Goal: Book appointment/travel/reservation

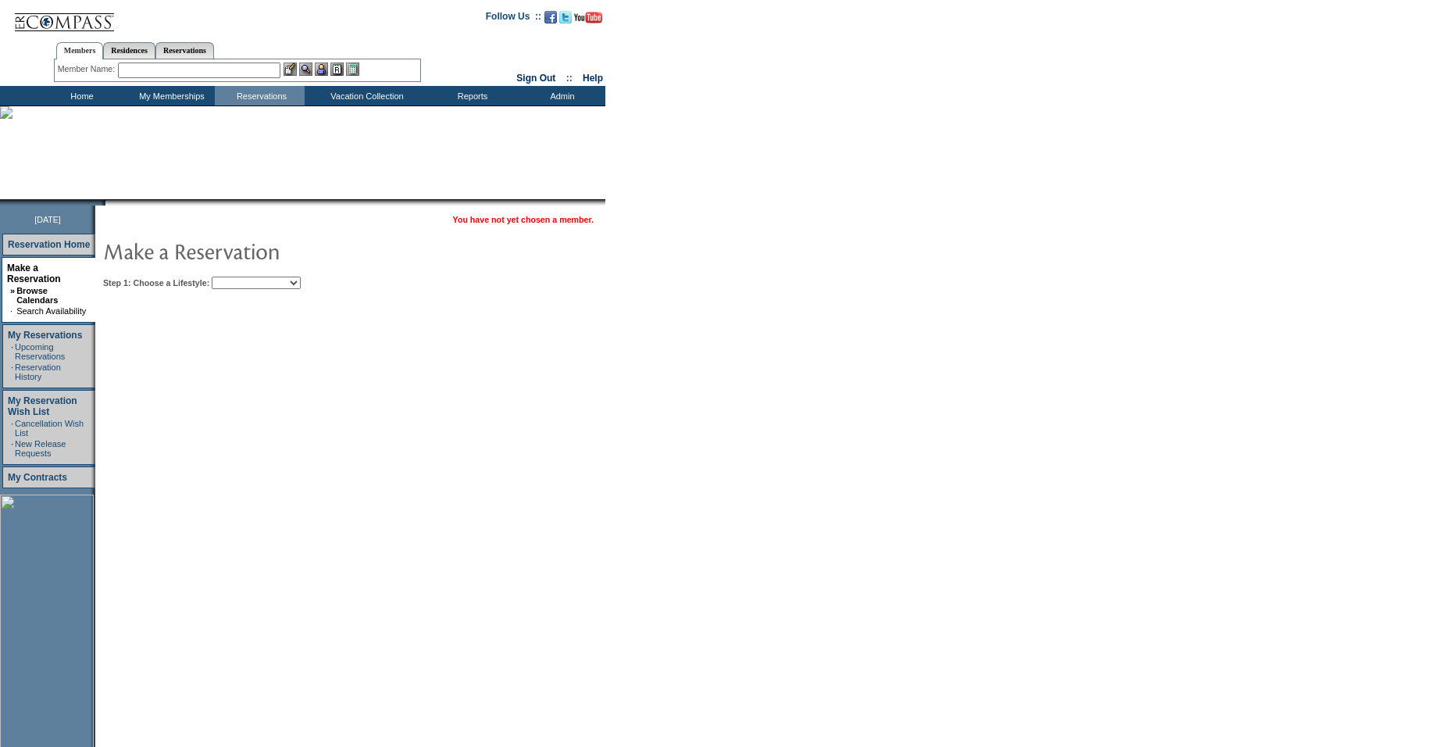
click at [291, 282] on select "Beach Leisure Metropolitan Mountain OIAL for Adventure OIAL for Couples OIAL fo…" at bounding box center [256, 283] width 89 height 13
select select "Leisure"
click at [238, 277] on select "Beach Leisure Metropolitan Mountain OIAL for Adventure OIAL for Couples OIAL fo…" at bounding box center [256, 283] width 89 height 13
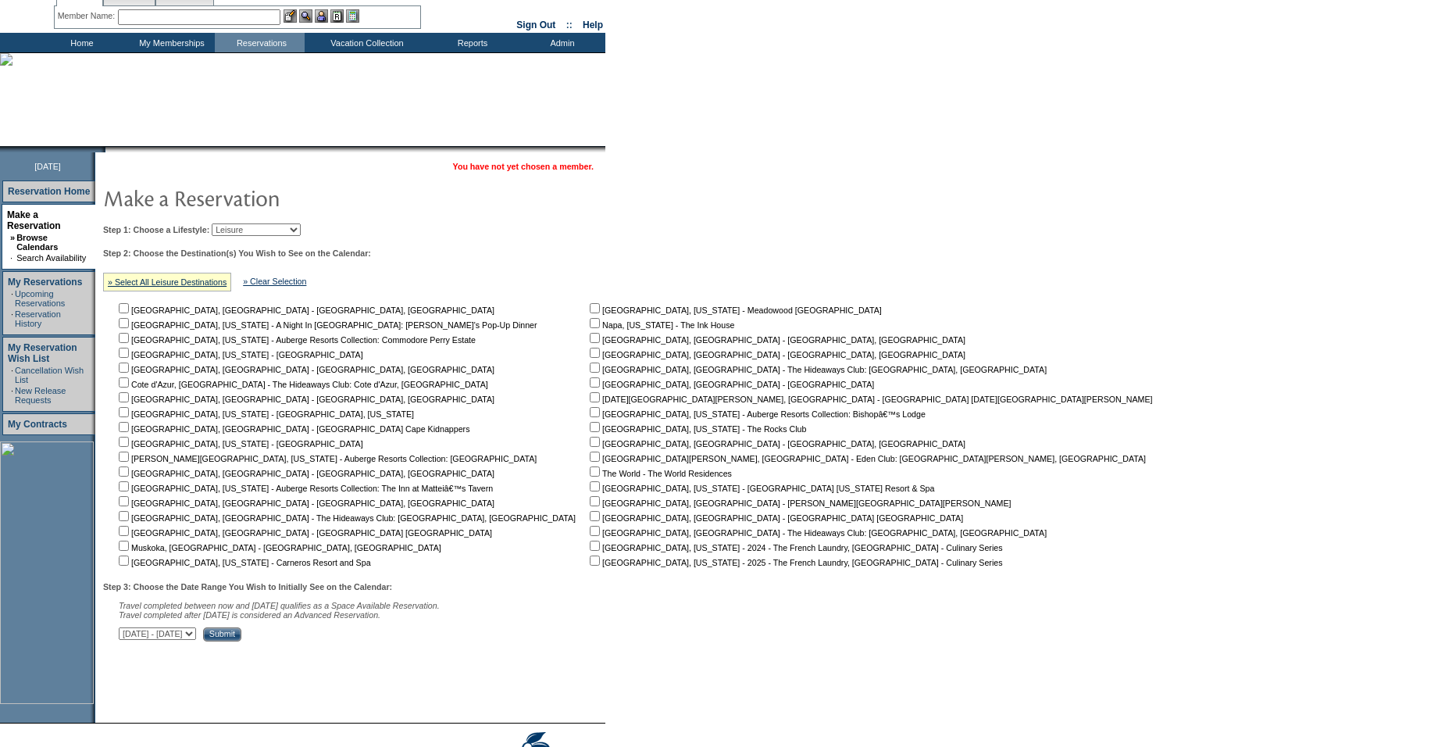
scroll to position [59, 0]
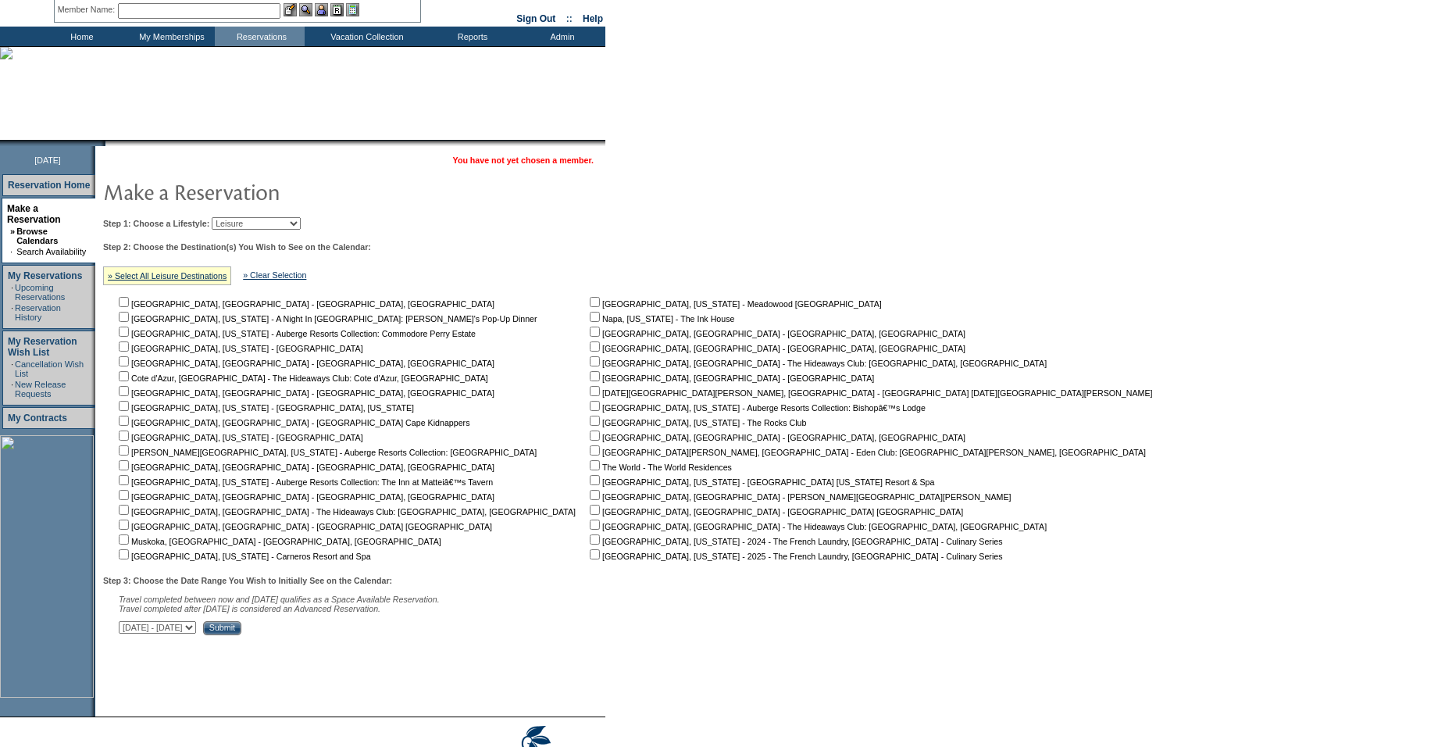
click at [590, 426] on input "checkbox" at bounding box center [595, 421] width 10 height 10
checkbox input "true"
click at [241, 635] on input "Submit" at bounding box center [222, 628] width 38 height 14
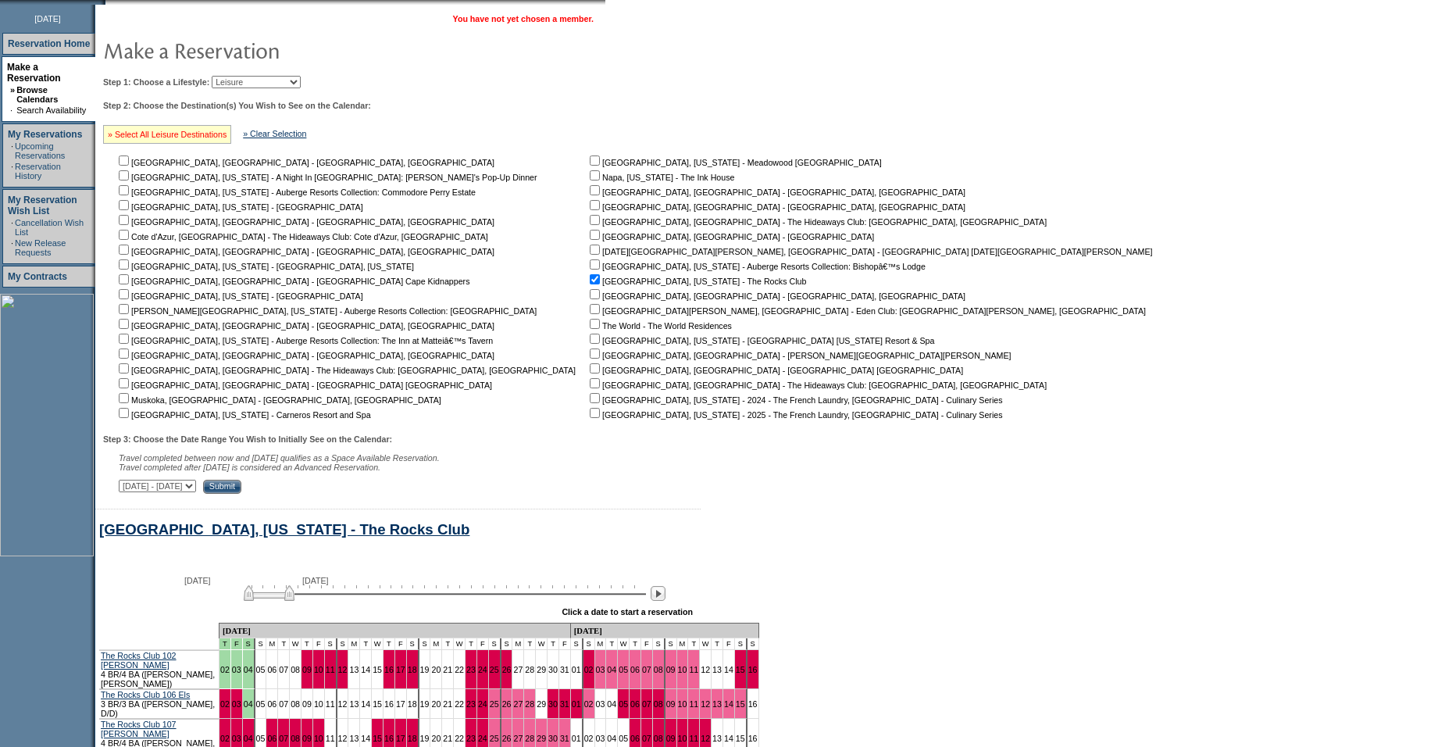
scroll to position [156, 0]
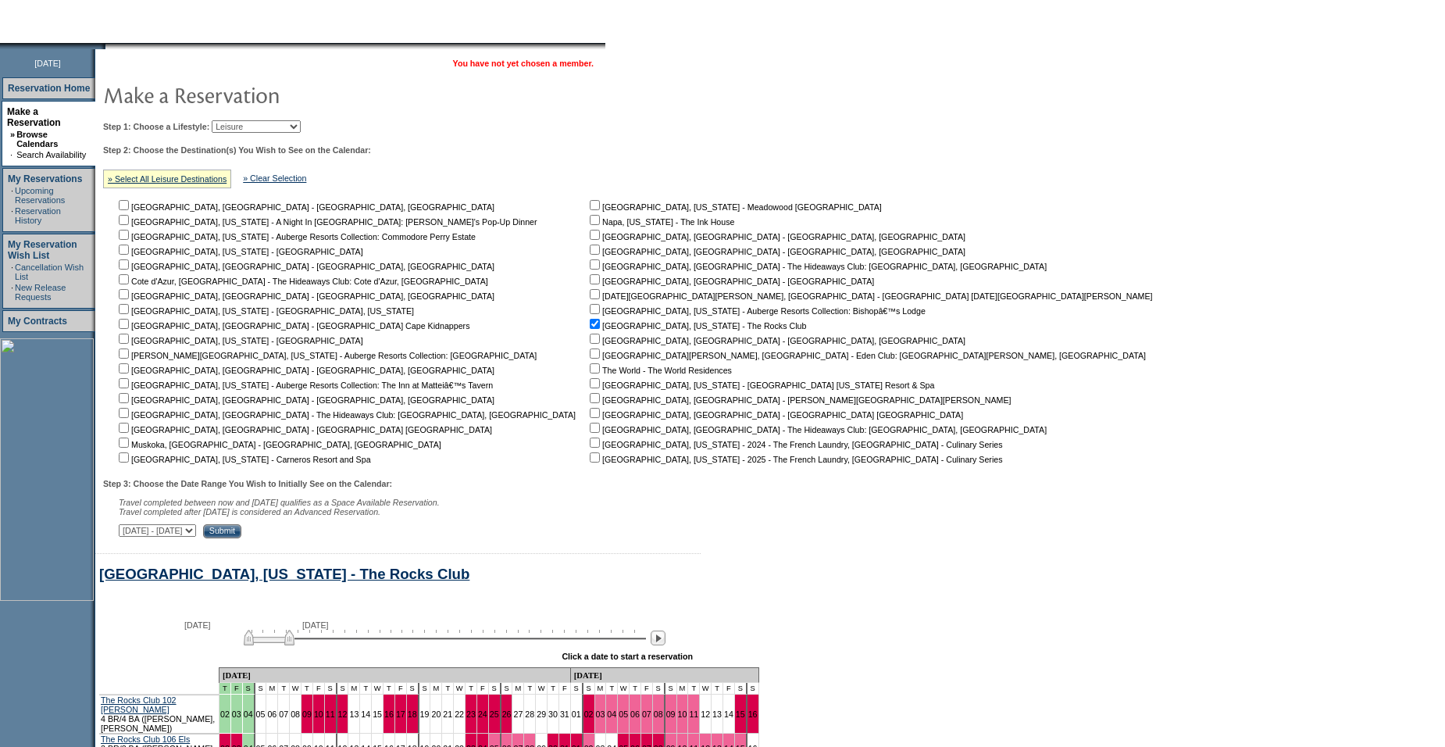
click at [256, 135] on td "Step 1: Choose a Lifestyle: Beach Leisure Metropolitan Mountain OIAL for Advent…" at bounding box center [631, 326] width 1064 height 424
click at [256, 130] on select "Beach Leisure Metropolitan Mountain OIAL for Adventure OIAL for Couples OIAL fo…" at bounding box center [256, 126] width 89 height 13
select select "Mountain"
click at [238, 121] on select "Beach Leisure Metropolitan Mountain OIAL for Adventure OIAL for Couples OIAL fo…" at bounding box center [256, 126] width 89 height 13
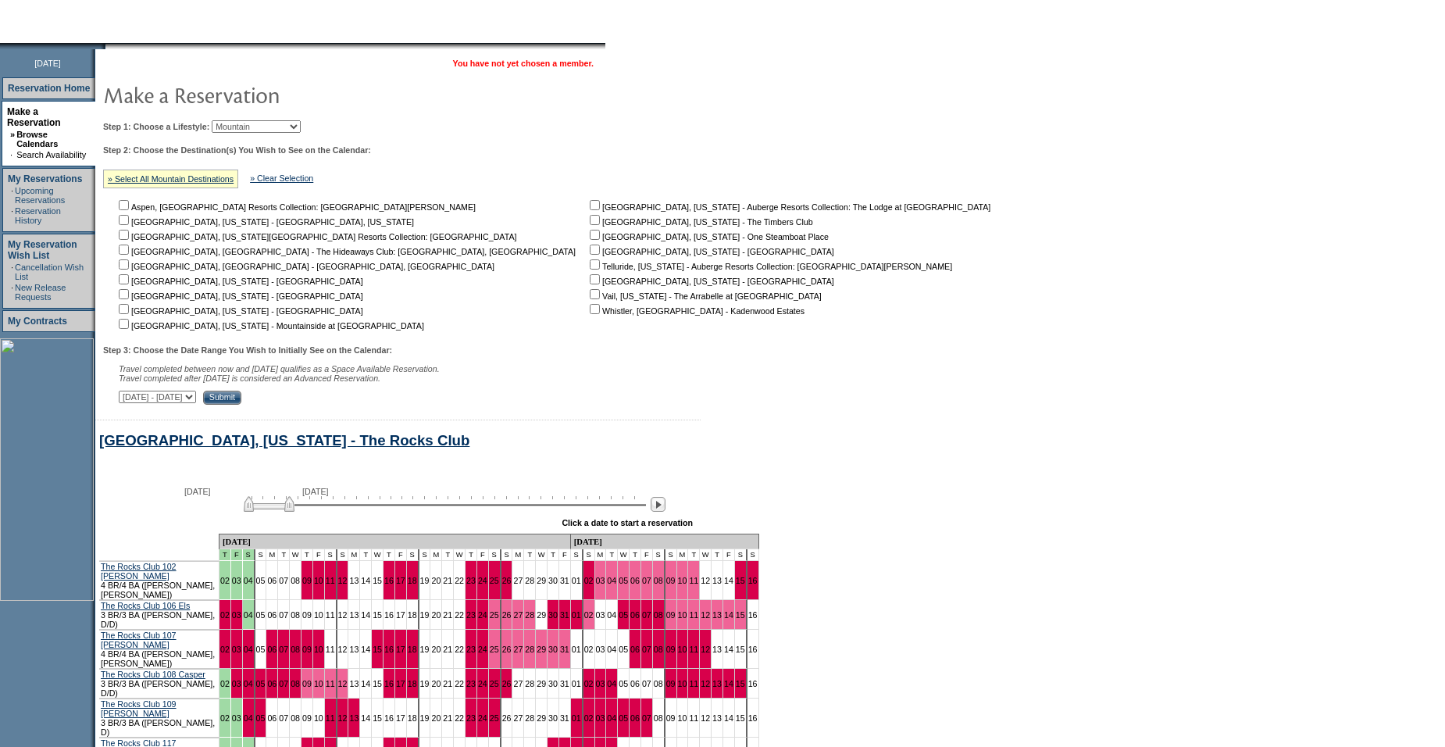
click at [129, 329] on input "checkbox" at bounding box center [124, 324] width 10 height 10
checkbox input "true"
click at [241, 404] on input "Submit" at bounding box center [222, 398] width 38 height 14
